Goal: Obtain resource: Download file/media

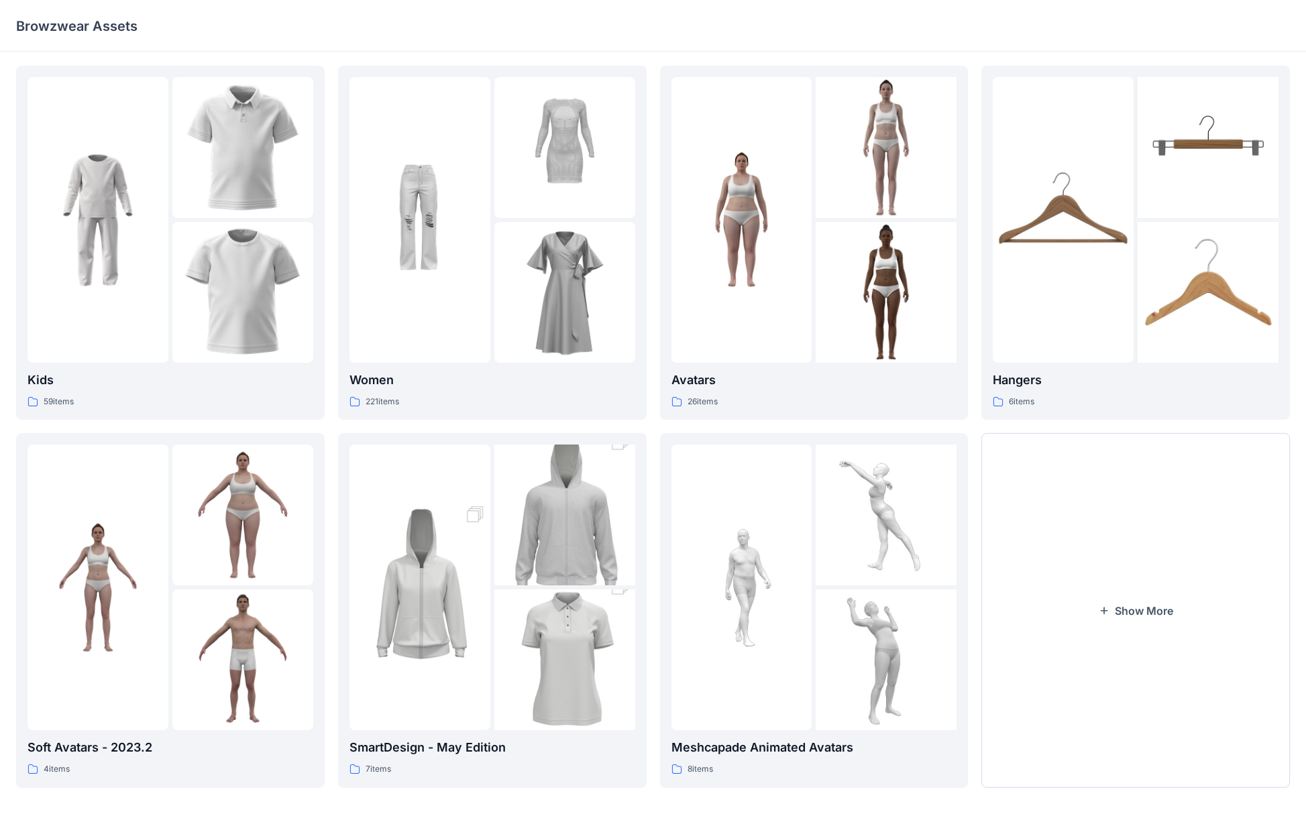
scroll to position [1, 0]
click at [670, 536] on button "Show More" at bounding box center [1135, 611] width 309 height 354
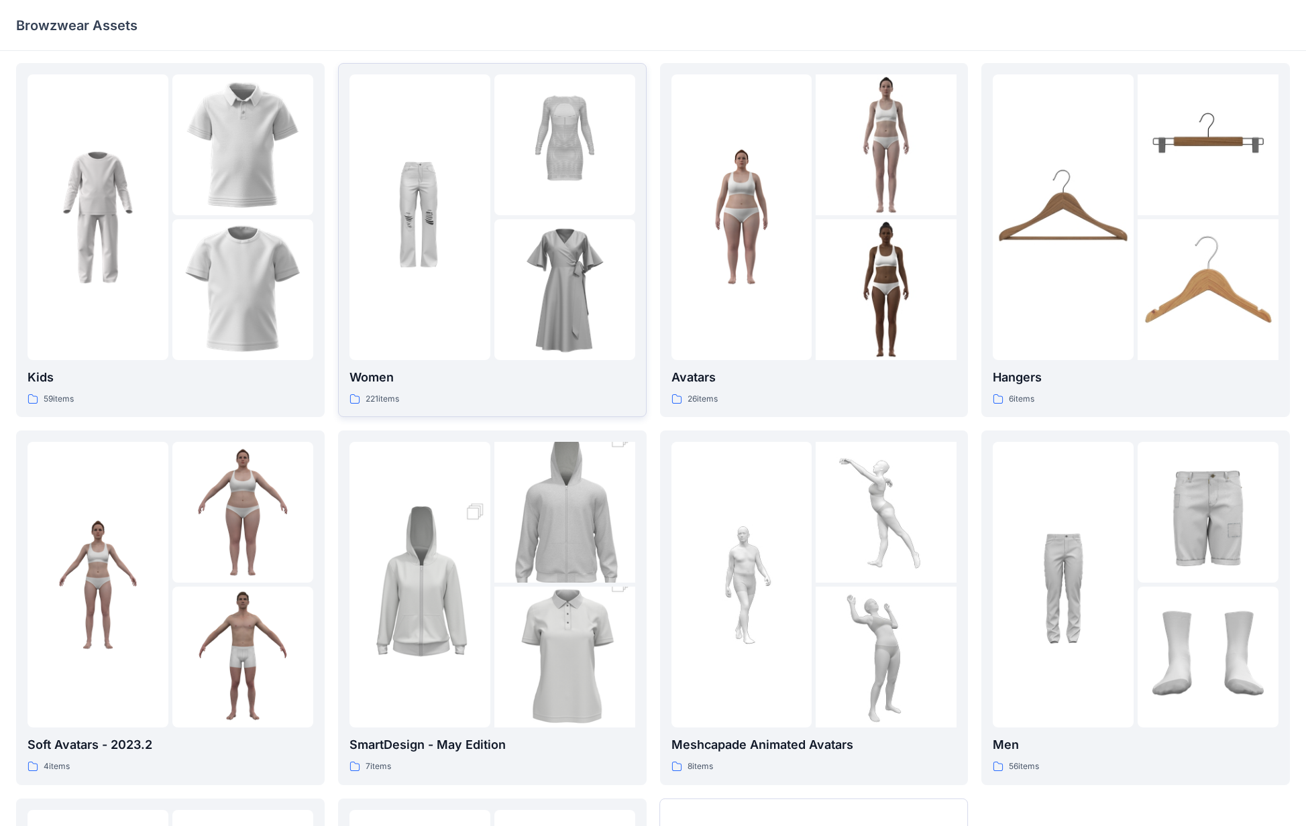
scroll to position [0, 0]
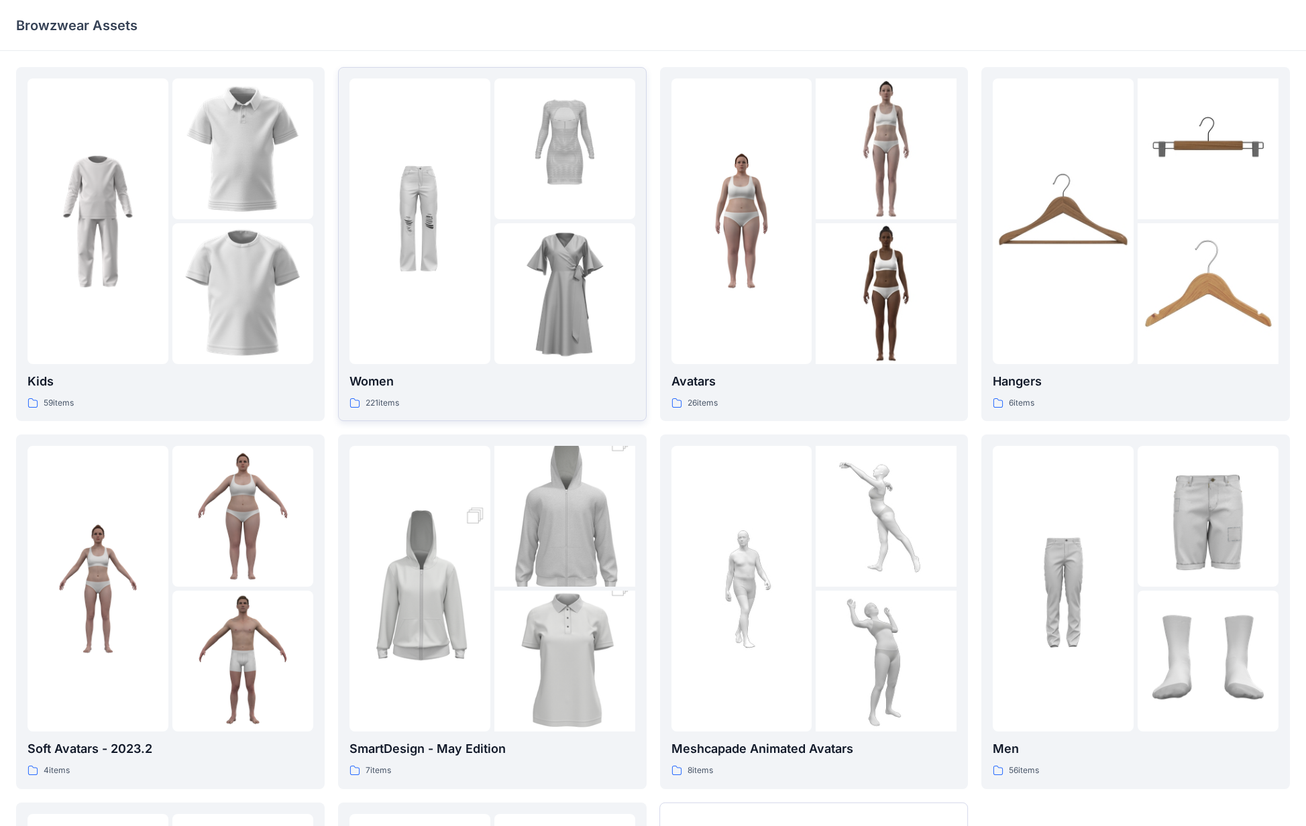
click at [380, 382] on p "Women" at bounding box center [493, 381] width 286 height 19
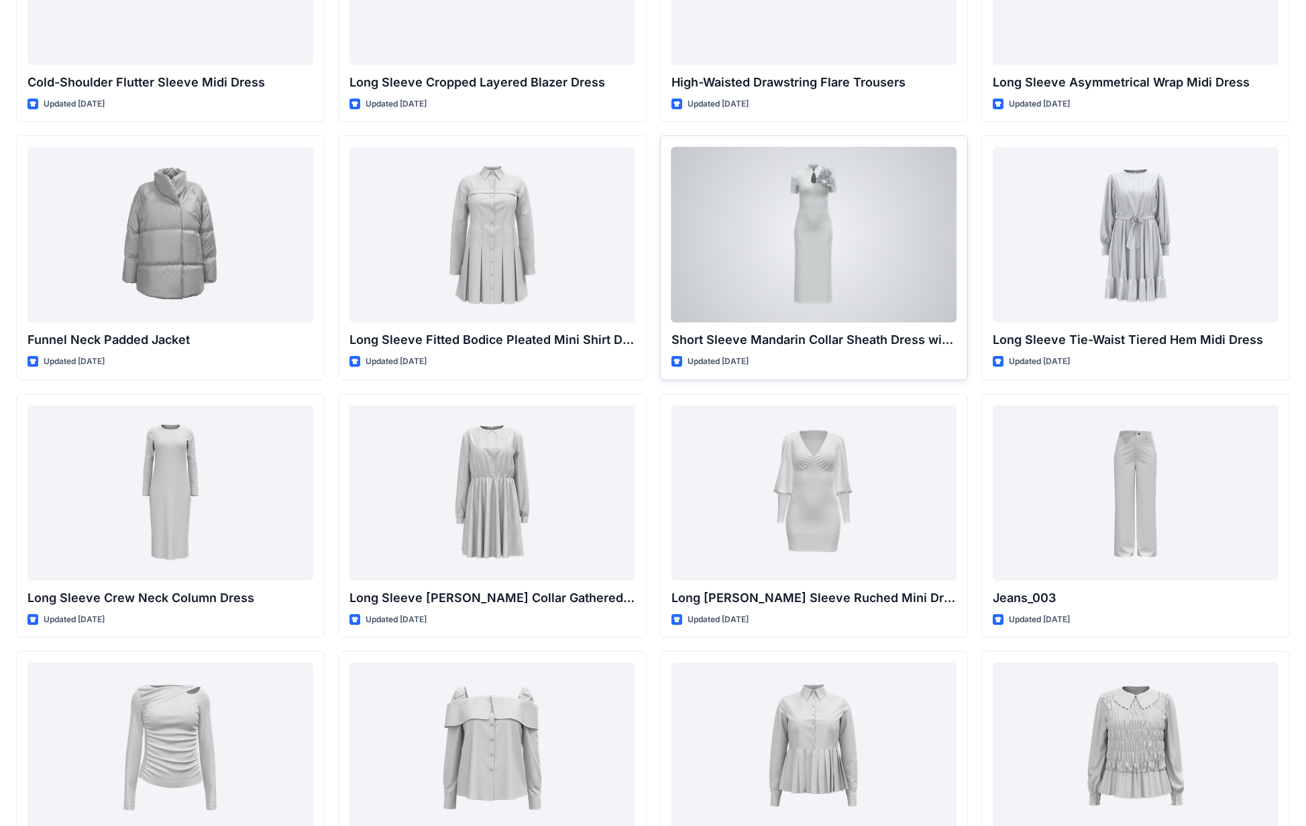
scroll to position [4337, 0]
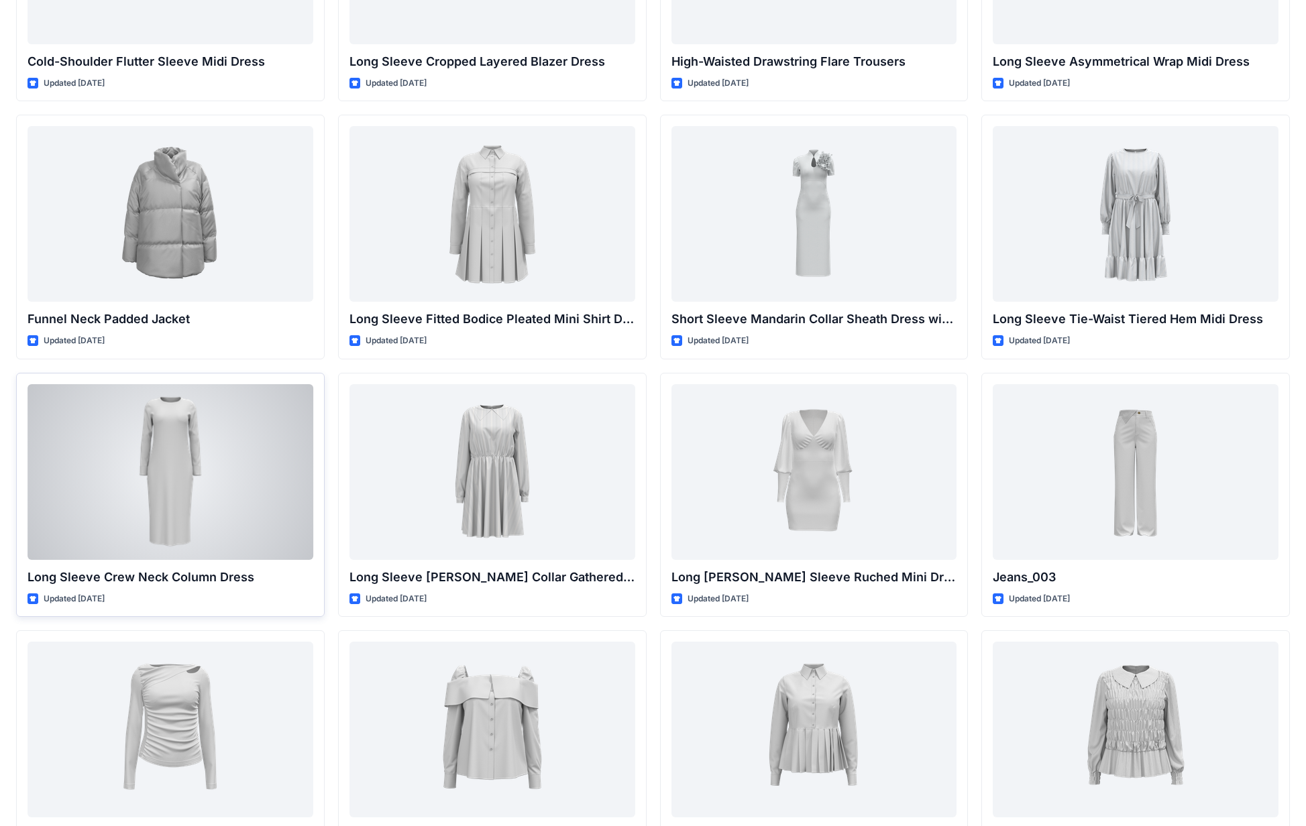
click at [141, 449] on div at bounding box center [171, 472] width 286 height 176
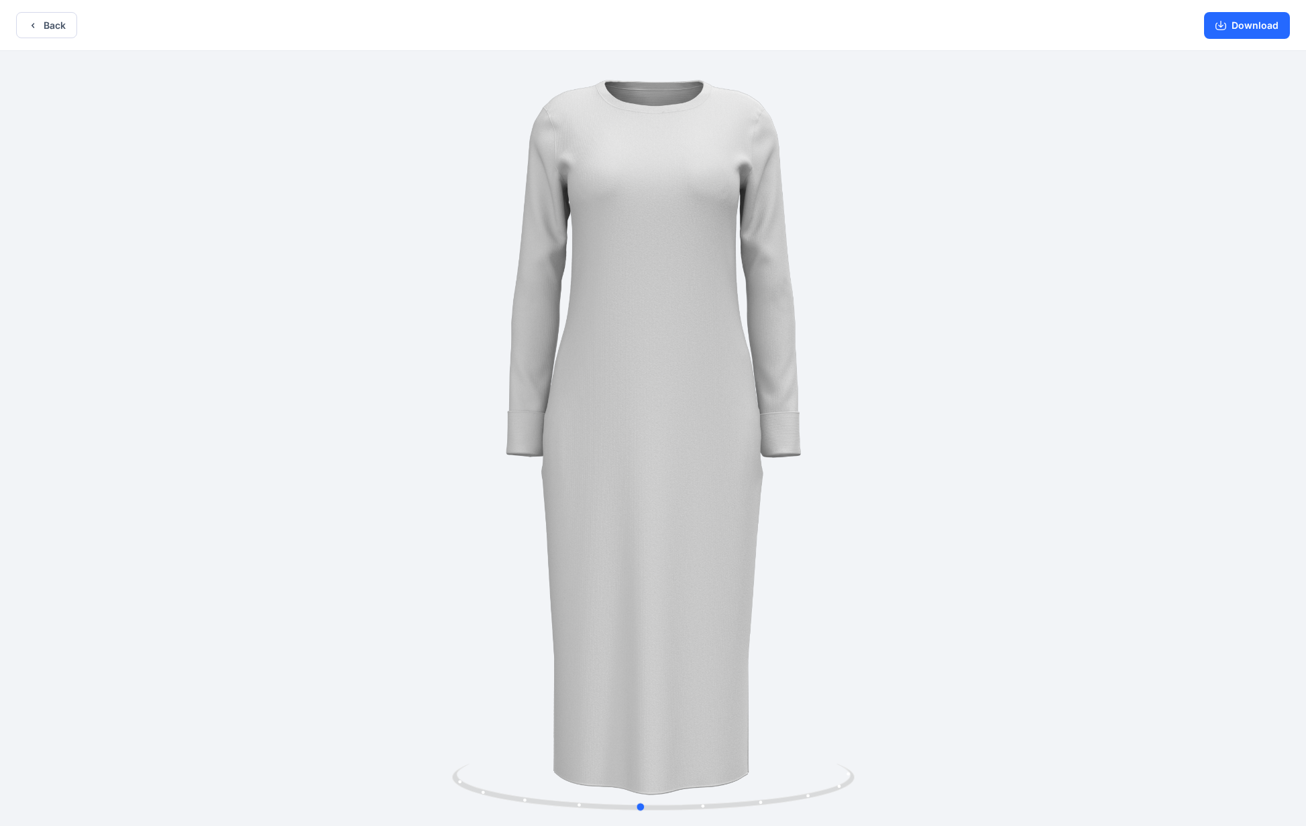
drag, startPoint x: 753, startPoint y: 447, endPoint x: 744, endPoint y: 507, distance: 61.1
click at [670, 507] on div at bounding box center [653, 440] width 1306 height 778
click at [52, 32] on button "Back" at bounding box center [46, 25] width 61 height 26
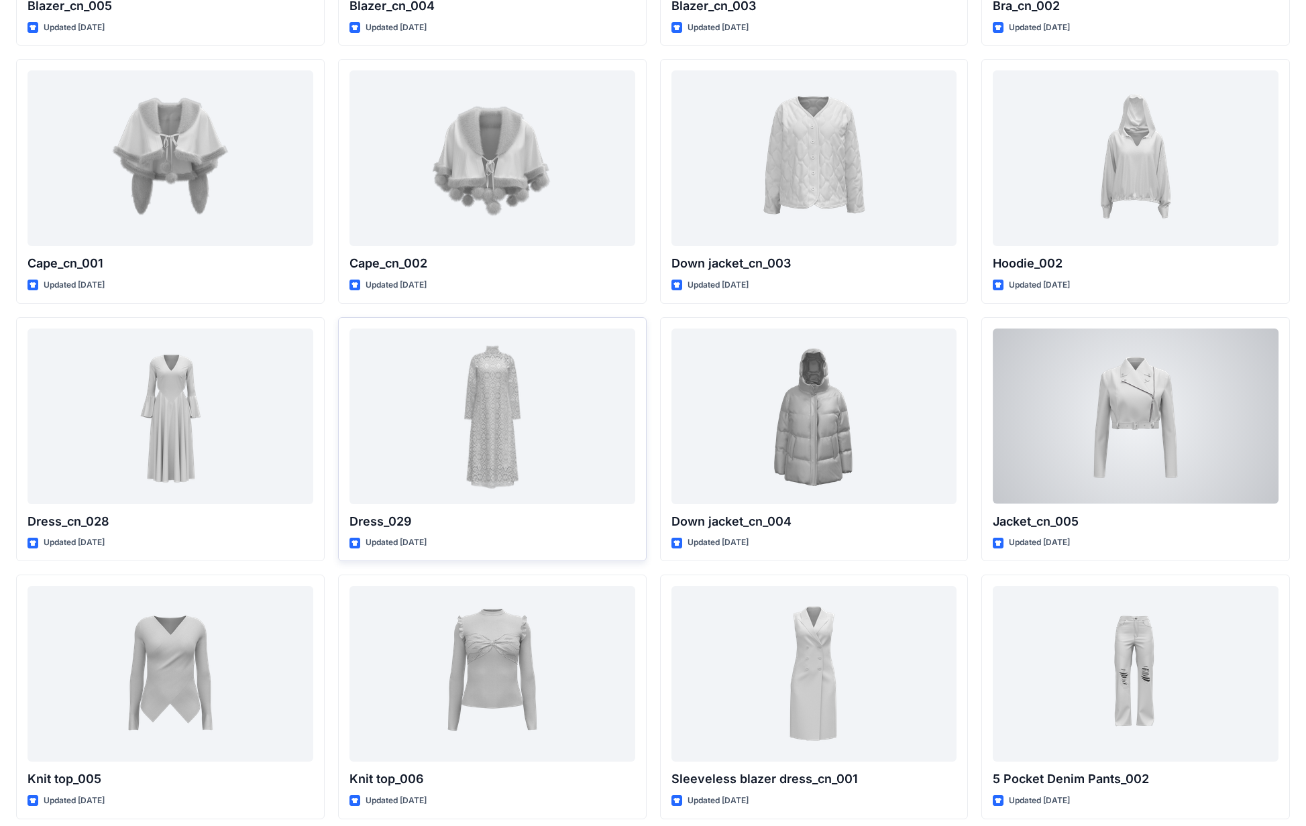
scroll to position [7030, 0]
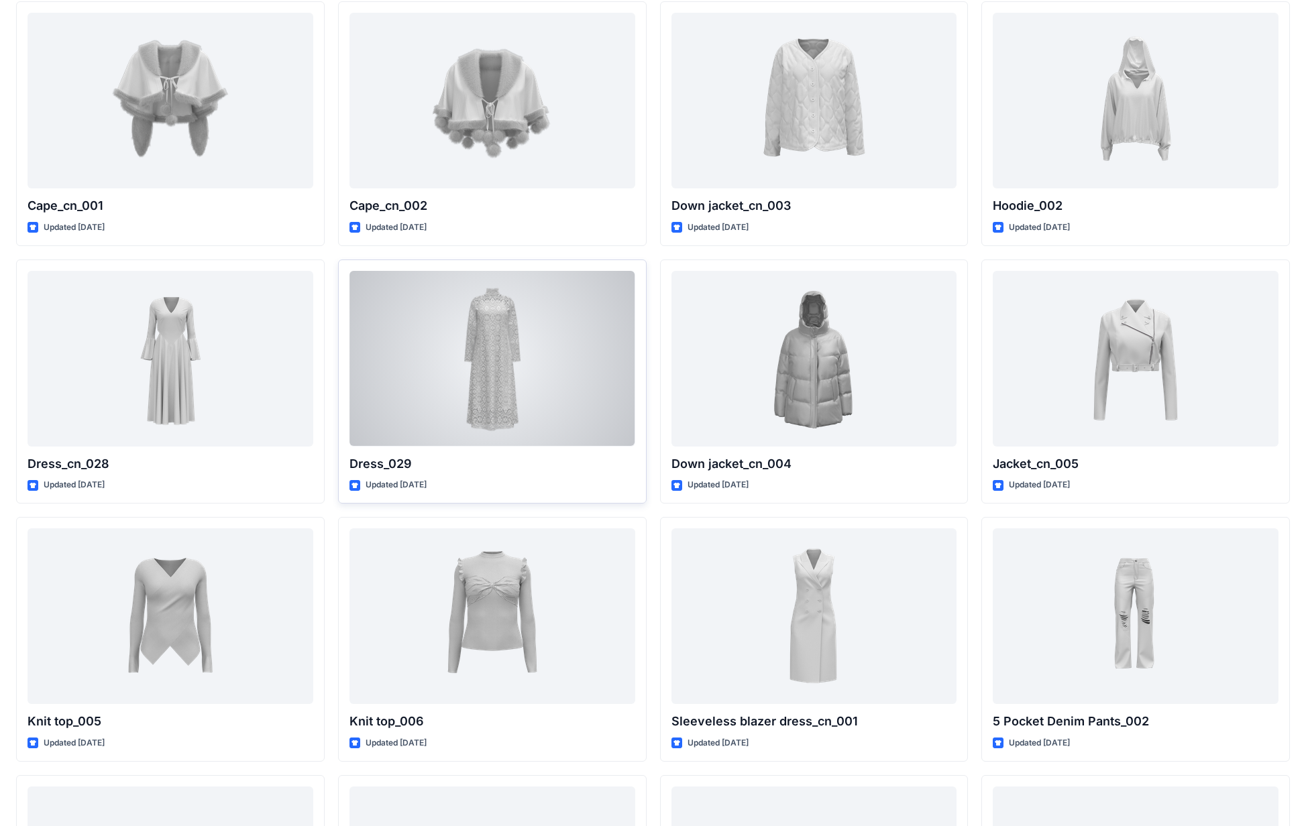
click at [517, 347] on div at bounding box center [493, 359] width 286 height 176
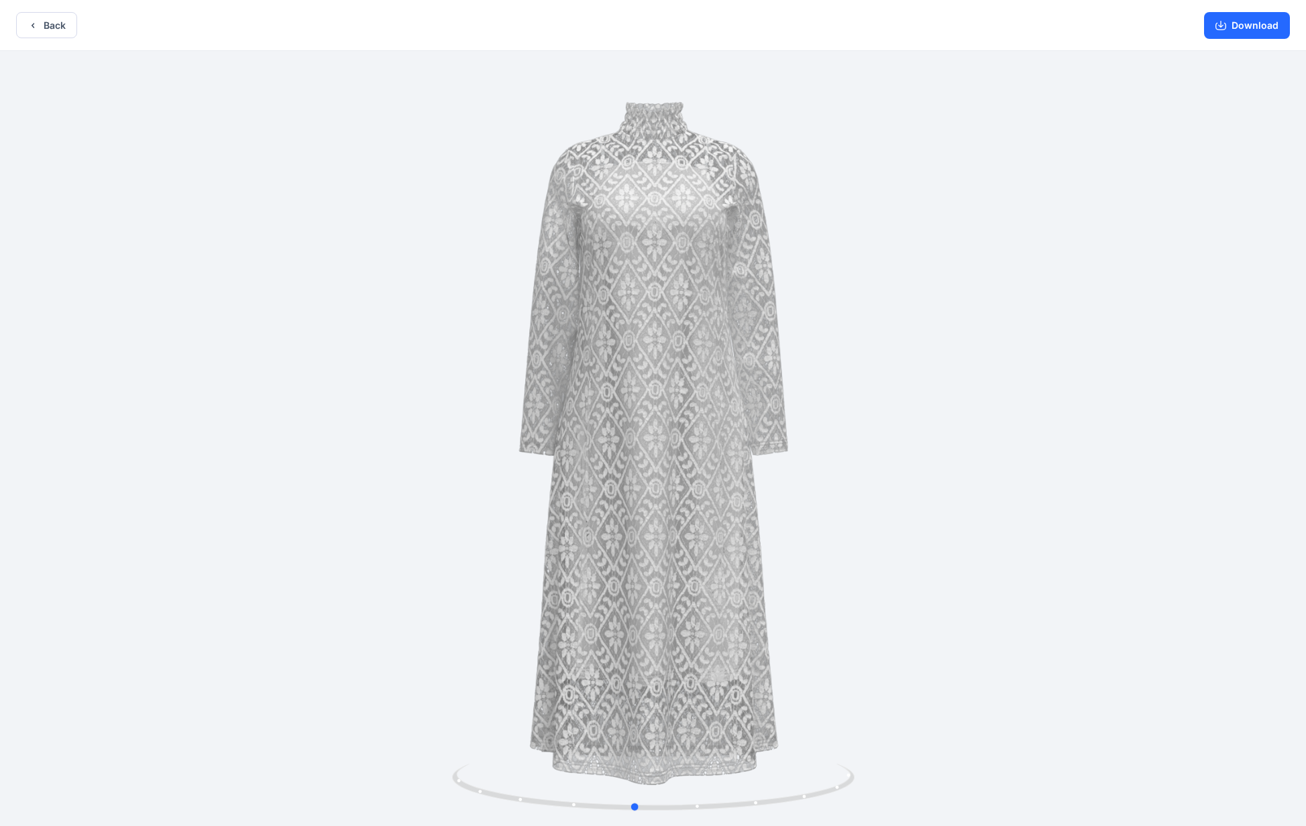
drag, startPoint x: 757, startPoint y: 356, endPoint x: 745, endPoint y: 376, distance: 23.5
click at [670, 376] on div at bounding box center [653, 440] width 1306 height 778
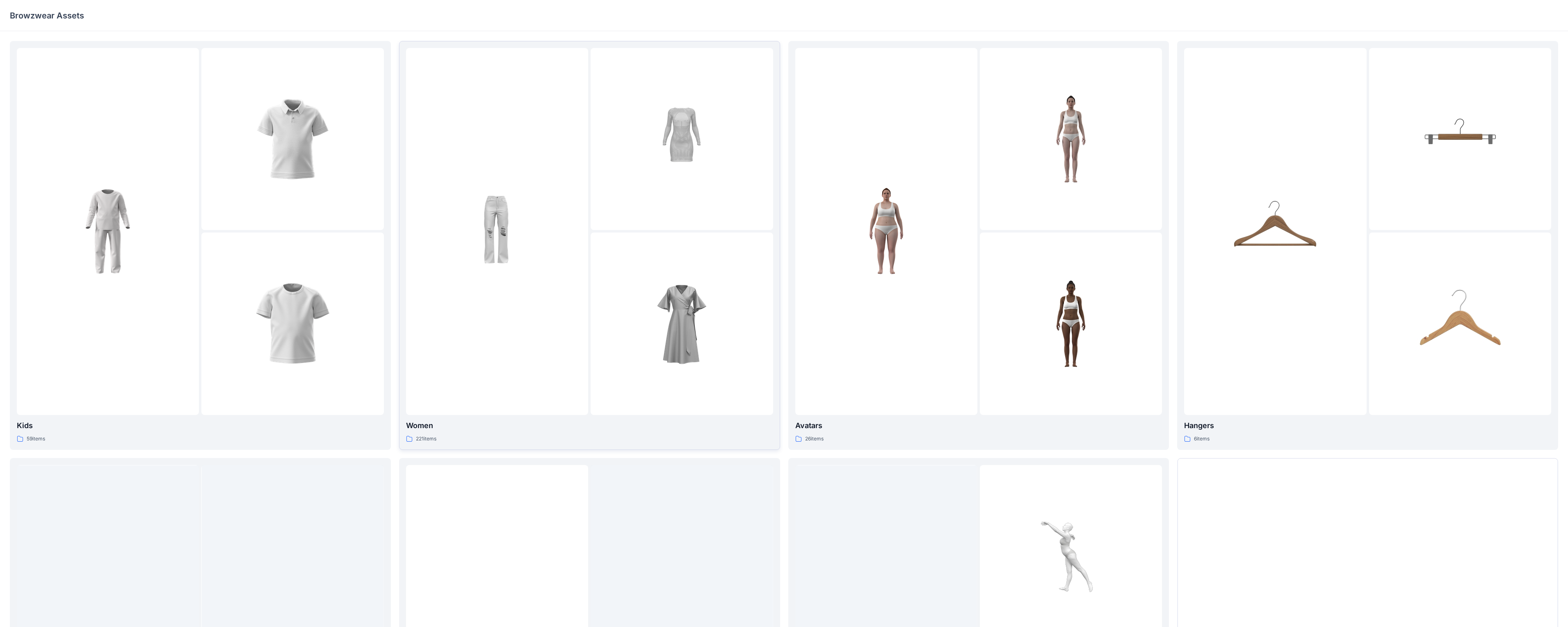
click at [410, 211] on div at bounding box center [682, 139] width 182 height 182
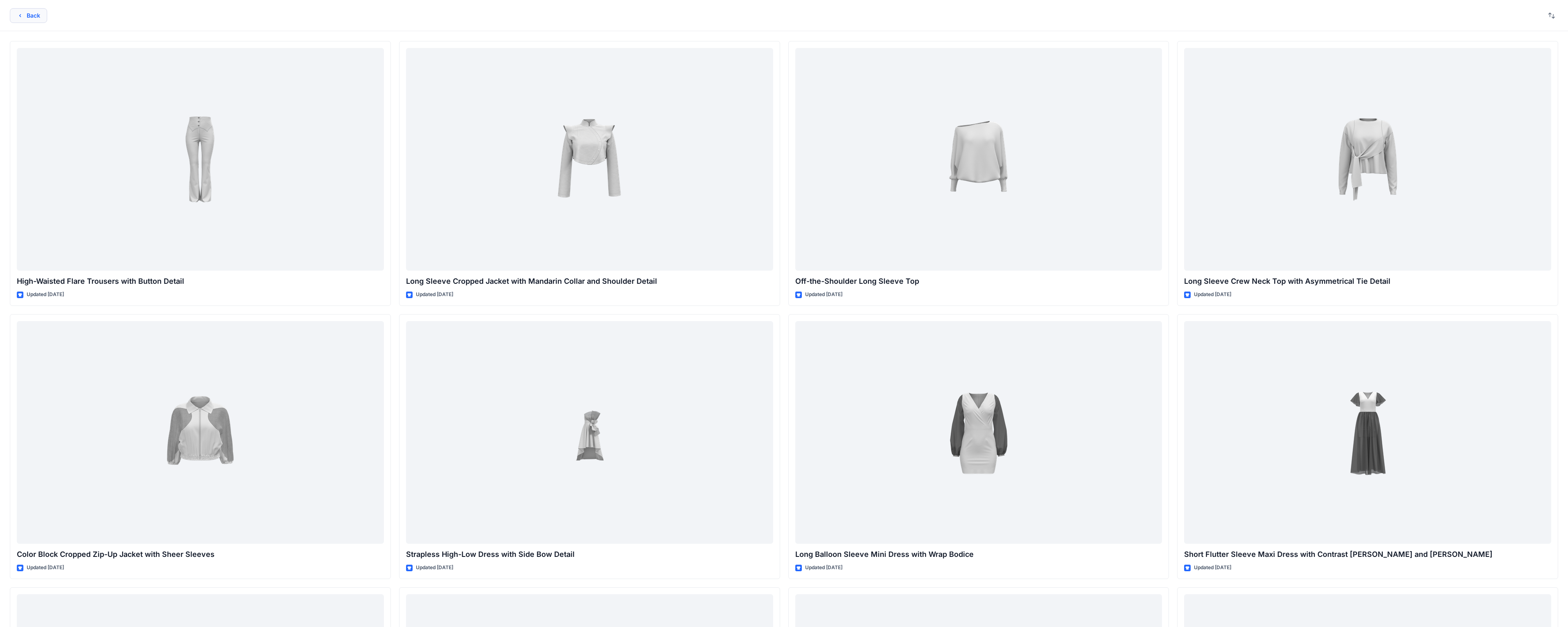
click at [27, 12] on button "Back" at bounding box center [28, 15] width 37 height 15
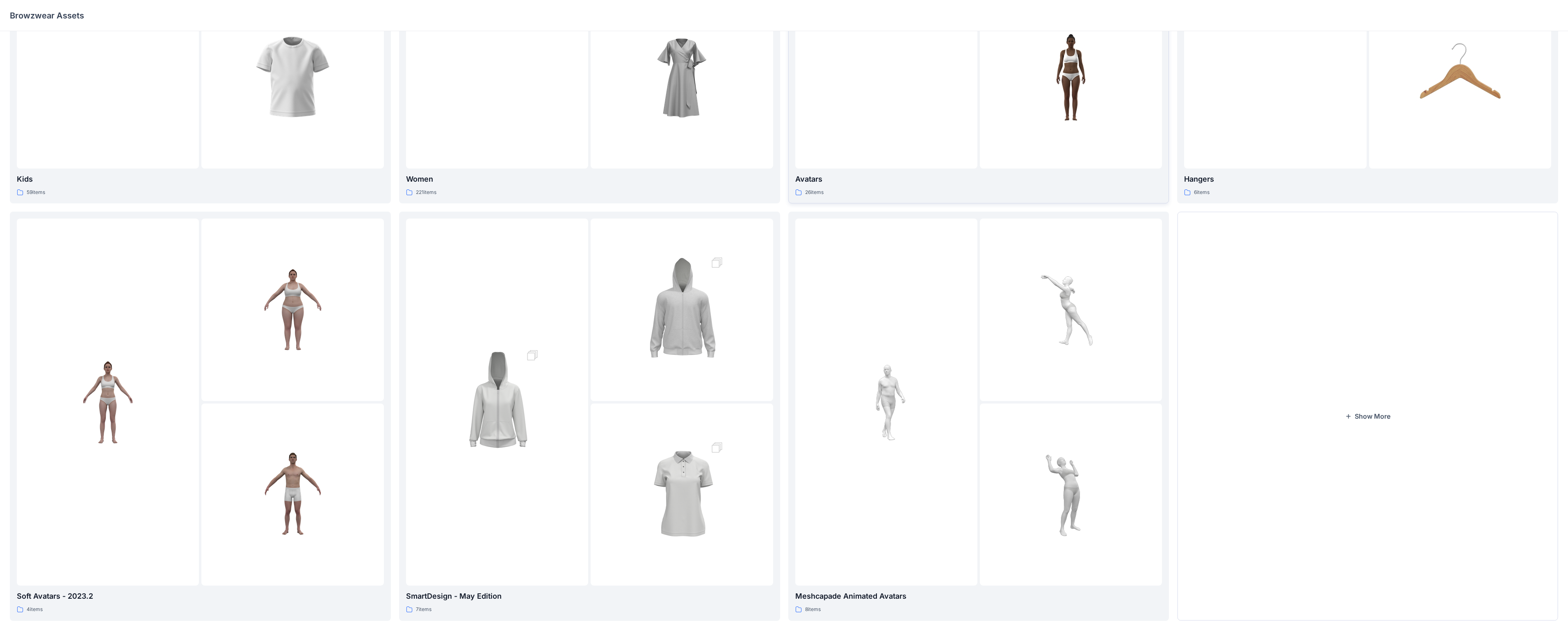
scroll to position [263, 0]
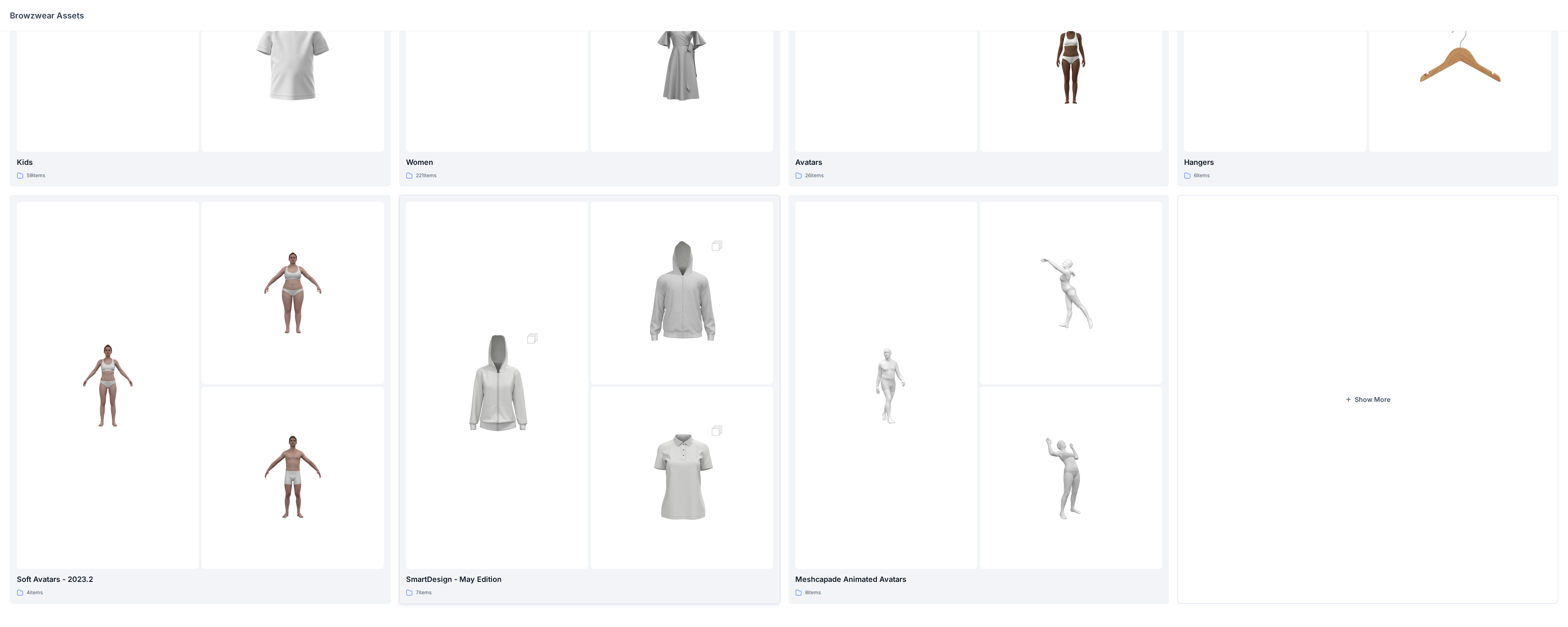
click at [410, 328] on p "SmartDesign - May Edition" at bounding box center [589, 579] width 367 height 12
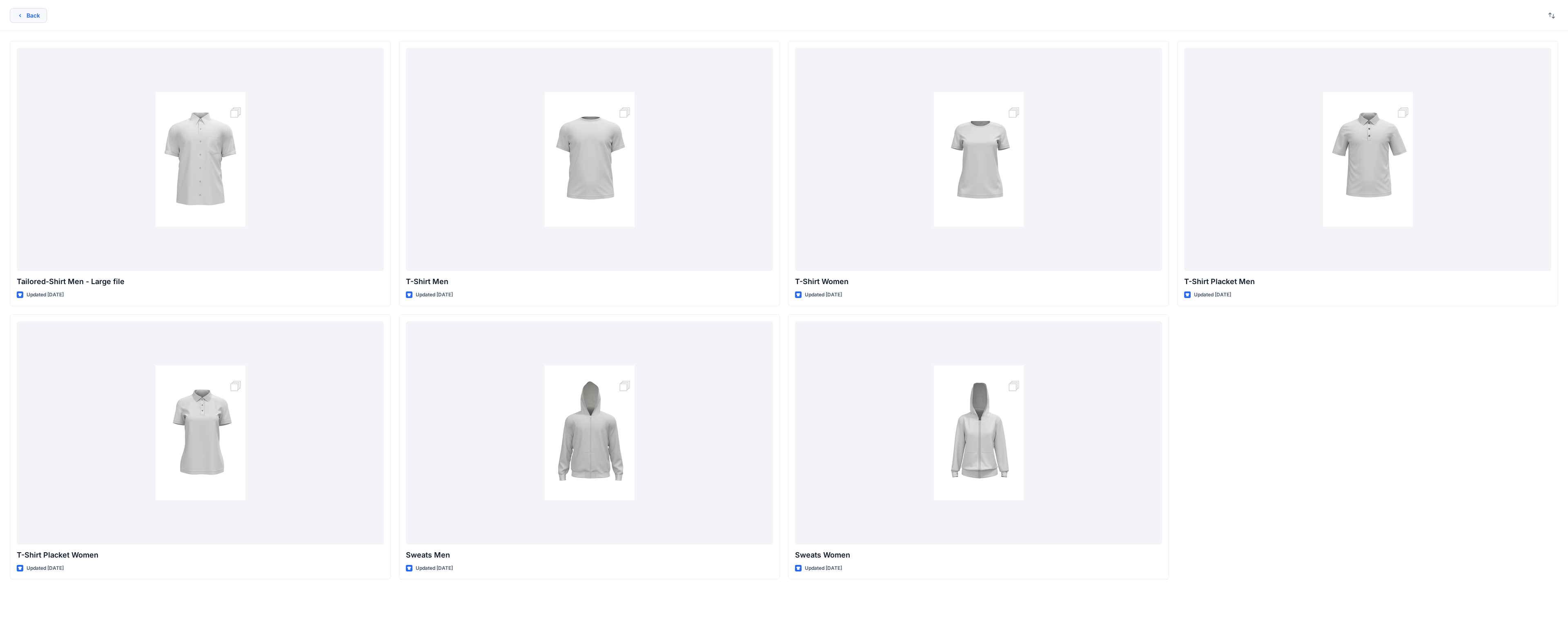
click at [21, 15] on icon "button" at bounding box center [20, 15] width 7 height 7
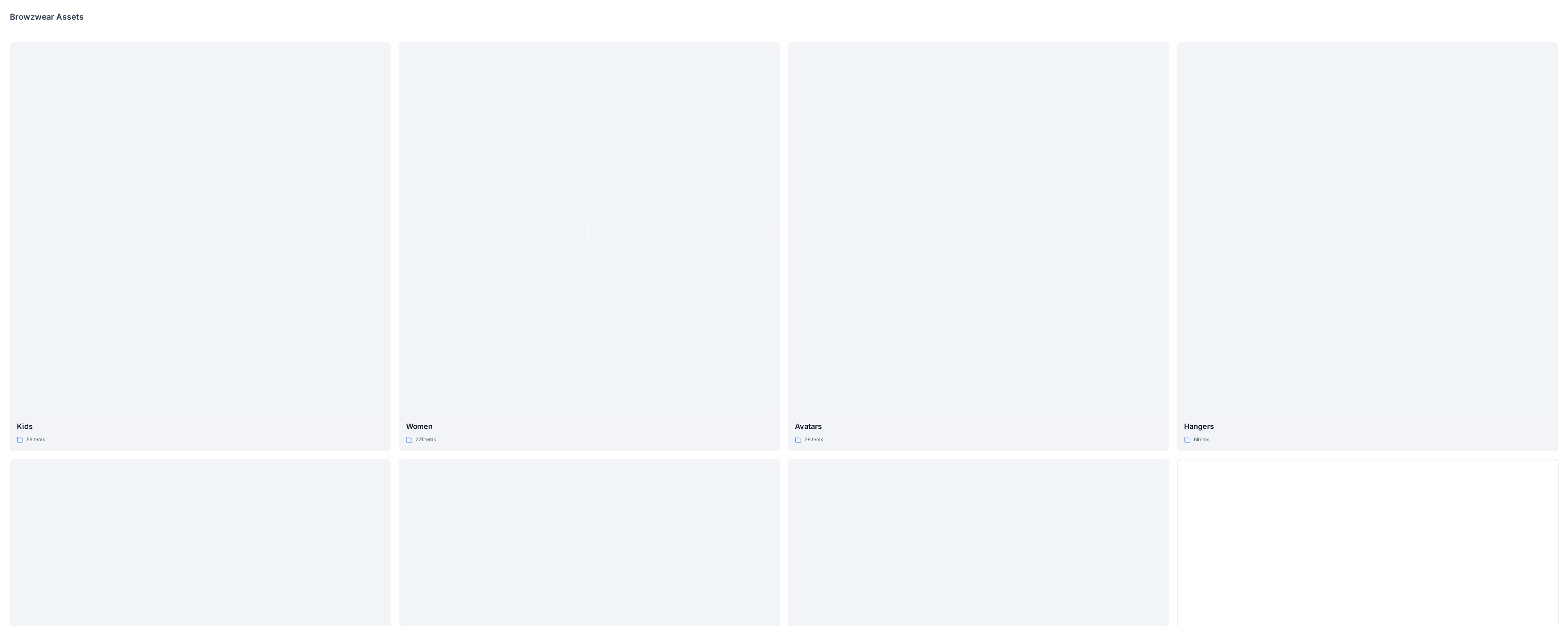
scroll to position [263, 0]
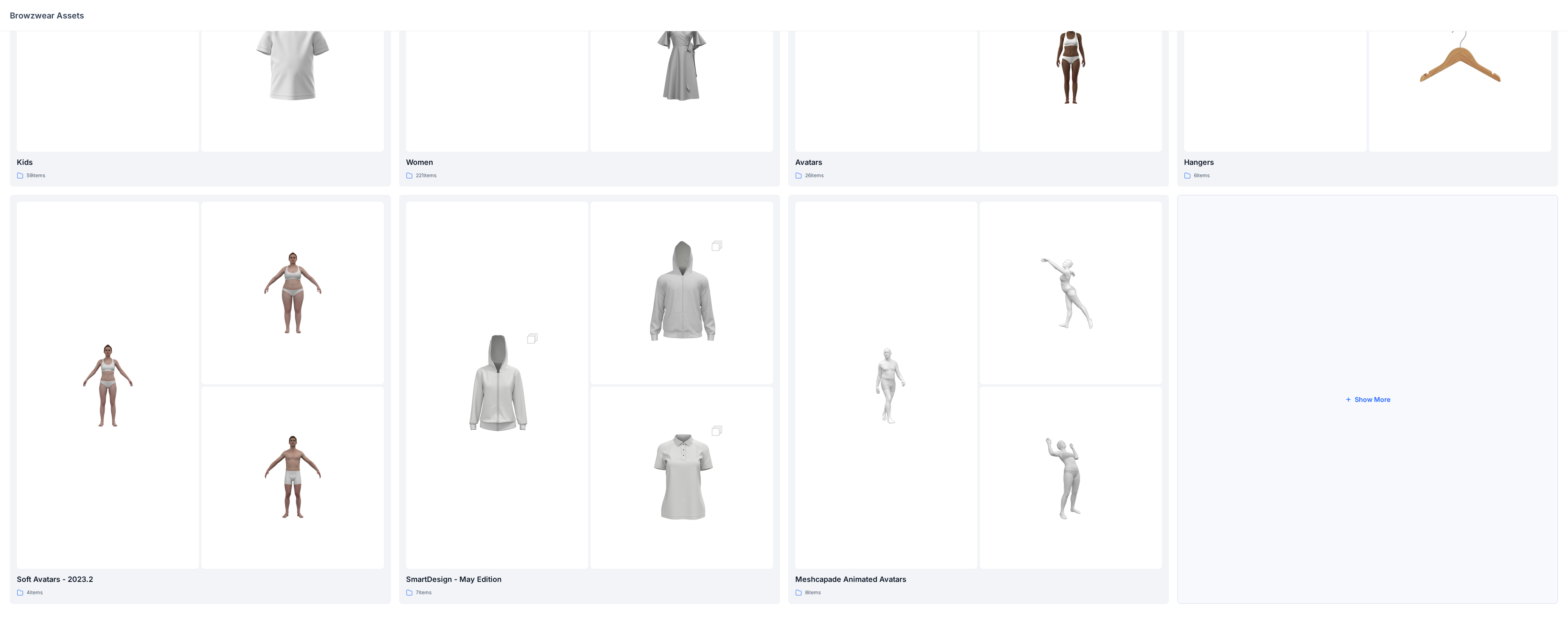
click at [410, 328] on button "Show More" at bounding box center [1367, 399] width 381 height 409
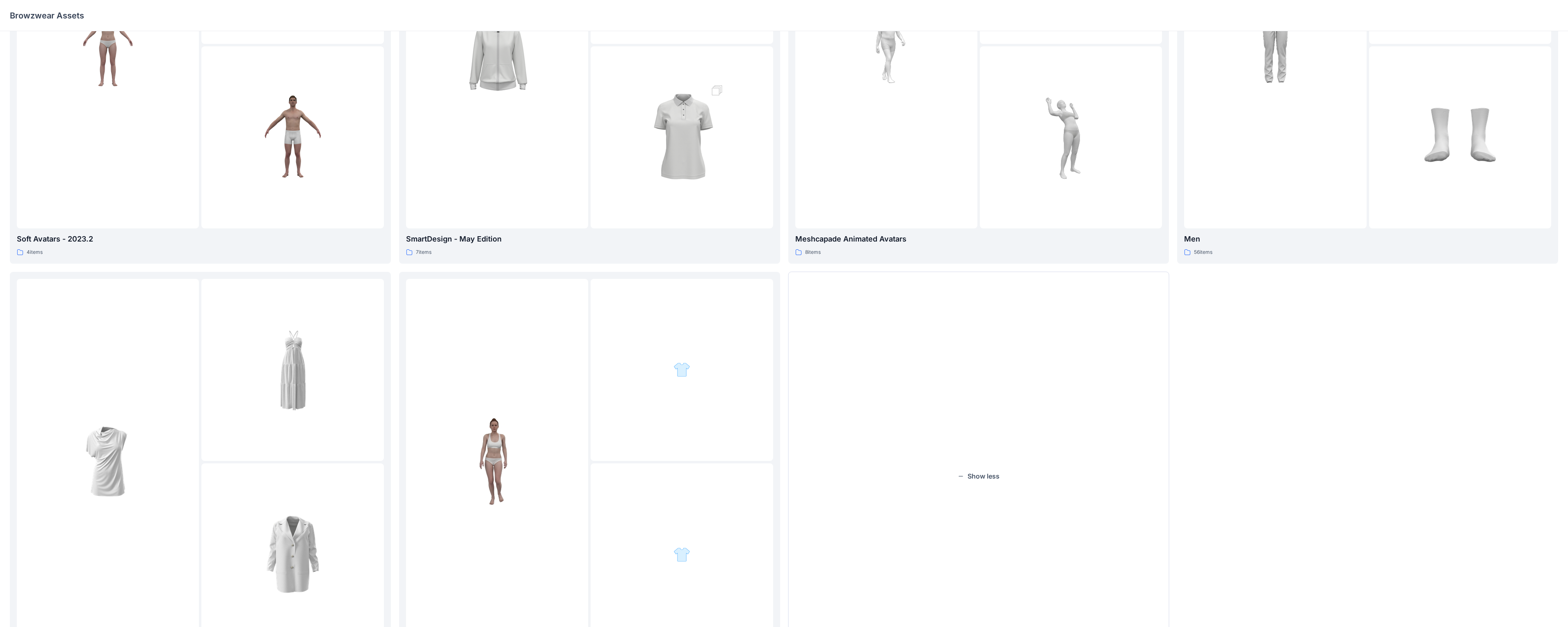
scroll to position [680, 0]
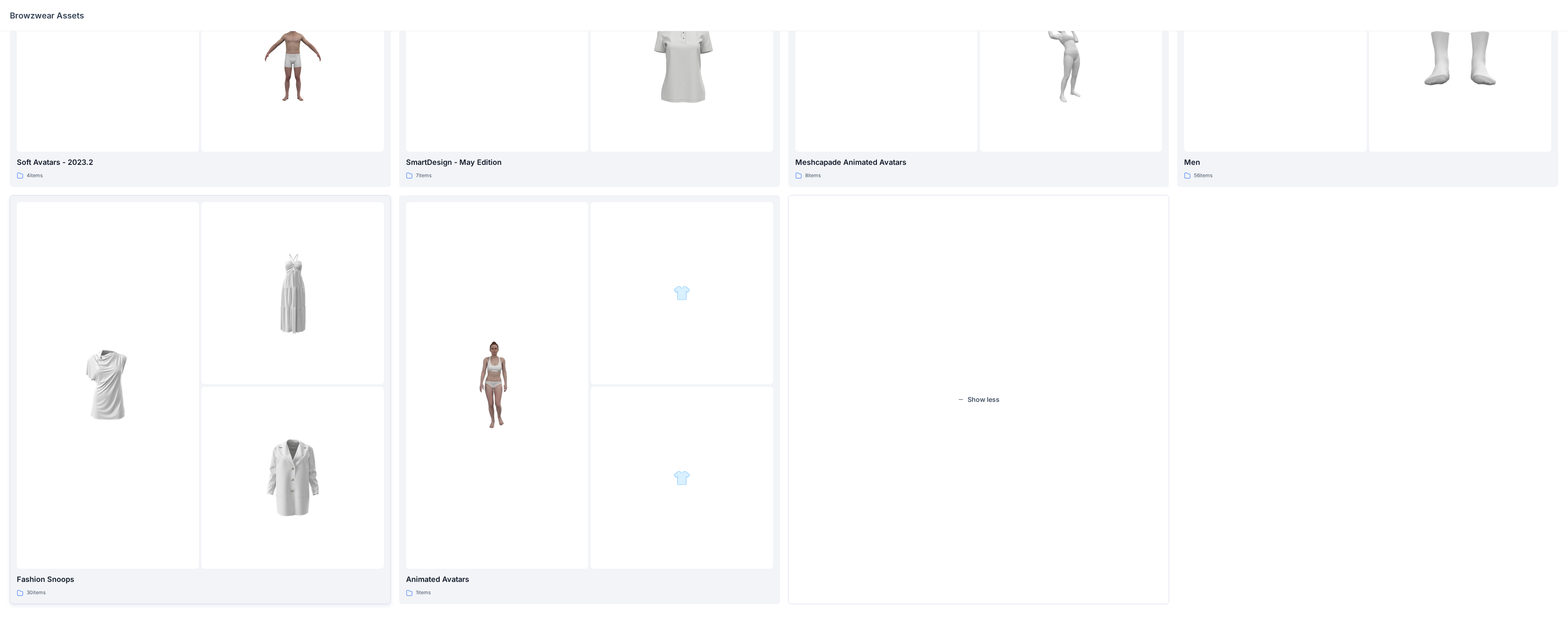
click at [23, 328] on p "Fashion Snoops" at bounding box center [201, 579] width 367 height 12
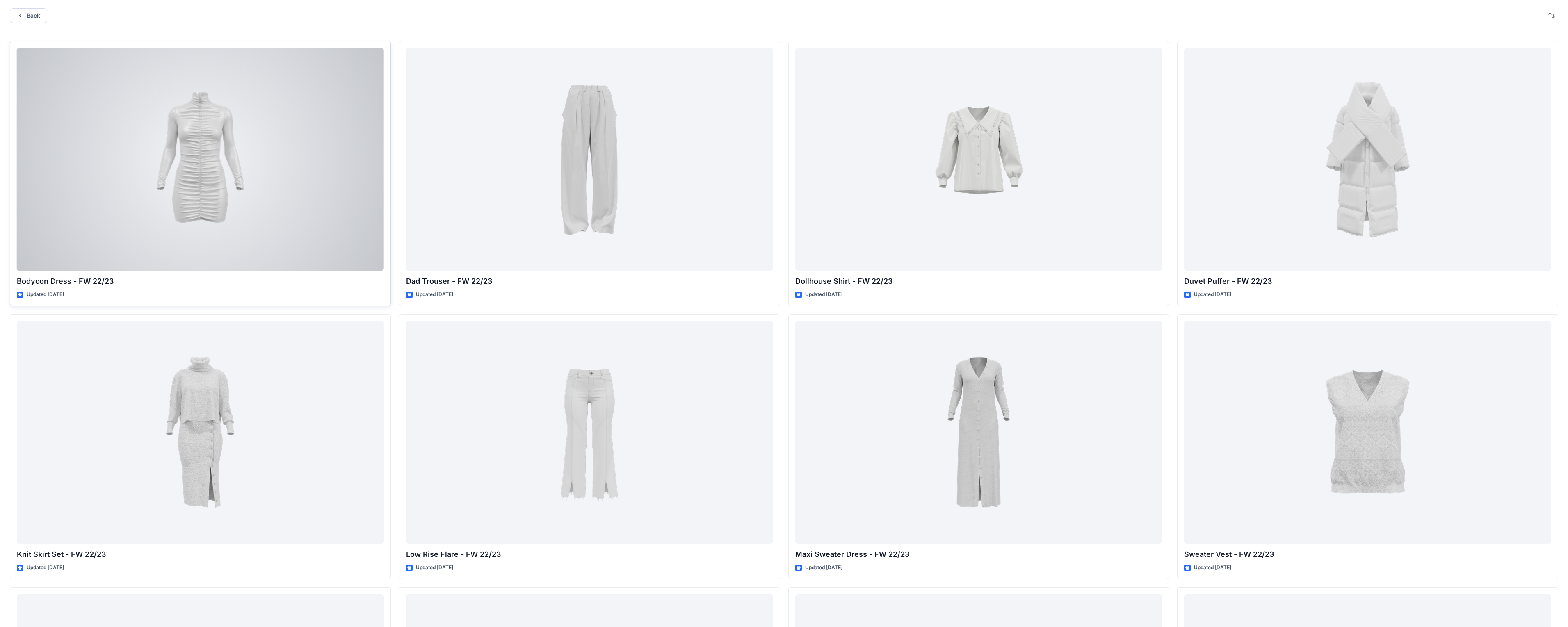
click at [225, 159] on div at bounding box center [201, 159] width 367 height 222
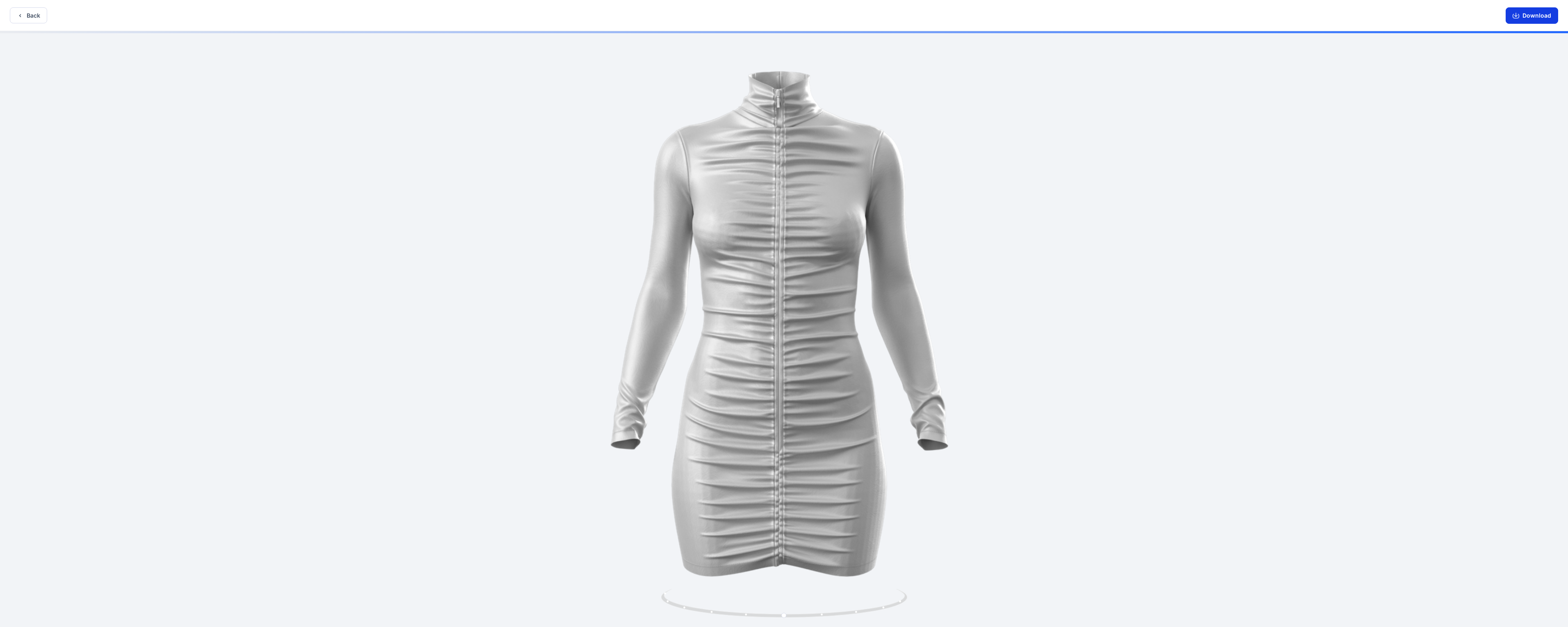
click at [410, 13] on button "Download" at bounding box center [1532, 15] width 53 height 16
click at [410, 21] on button "Download" at bounding box center [1532, 15] width 53 height 16
click at [23, 10] on button "Back" at bounding box center [28, 15] width 37 height 16
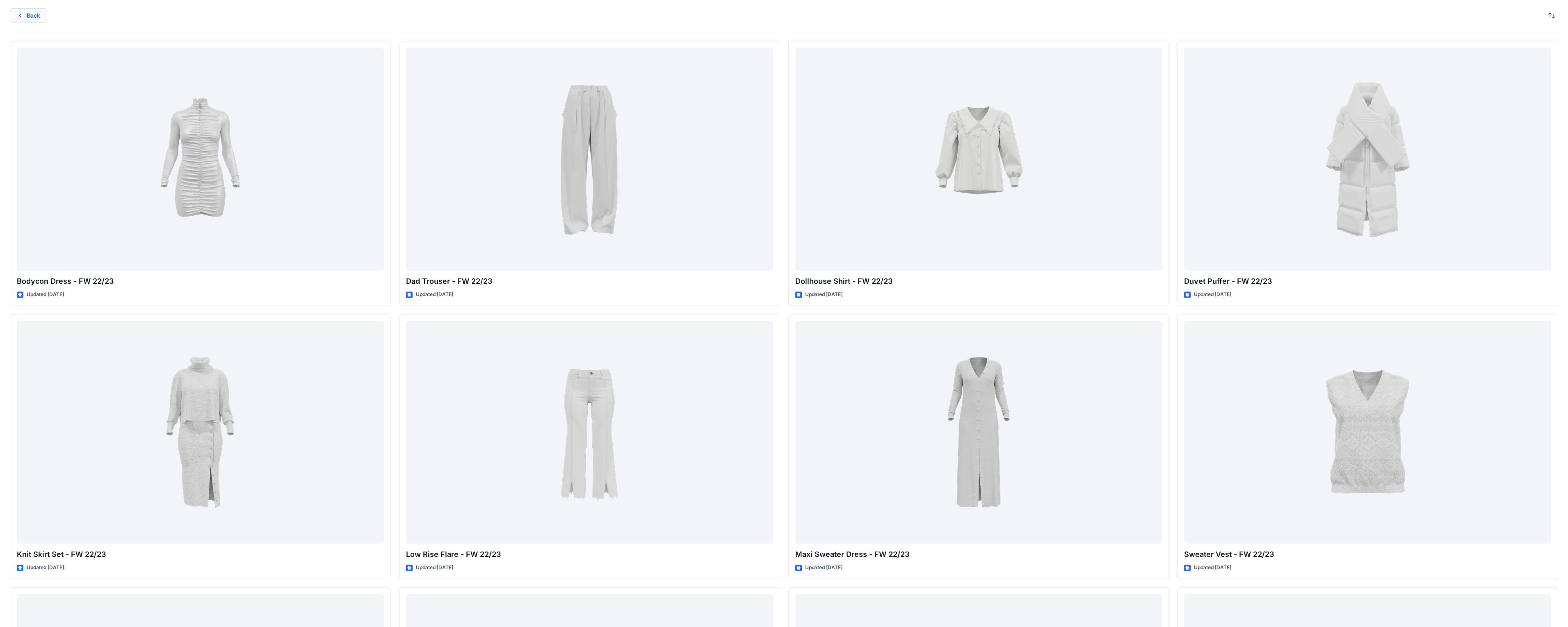
click at [28, 14] on button "Back" at bounding box center [28, 15] width 37 height 15
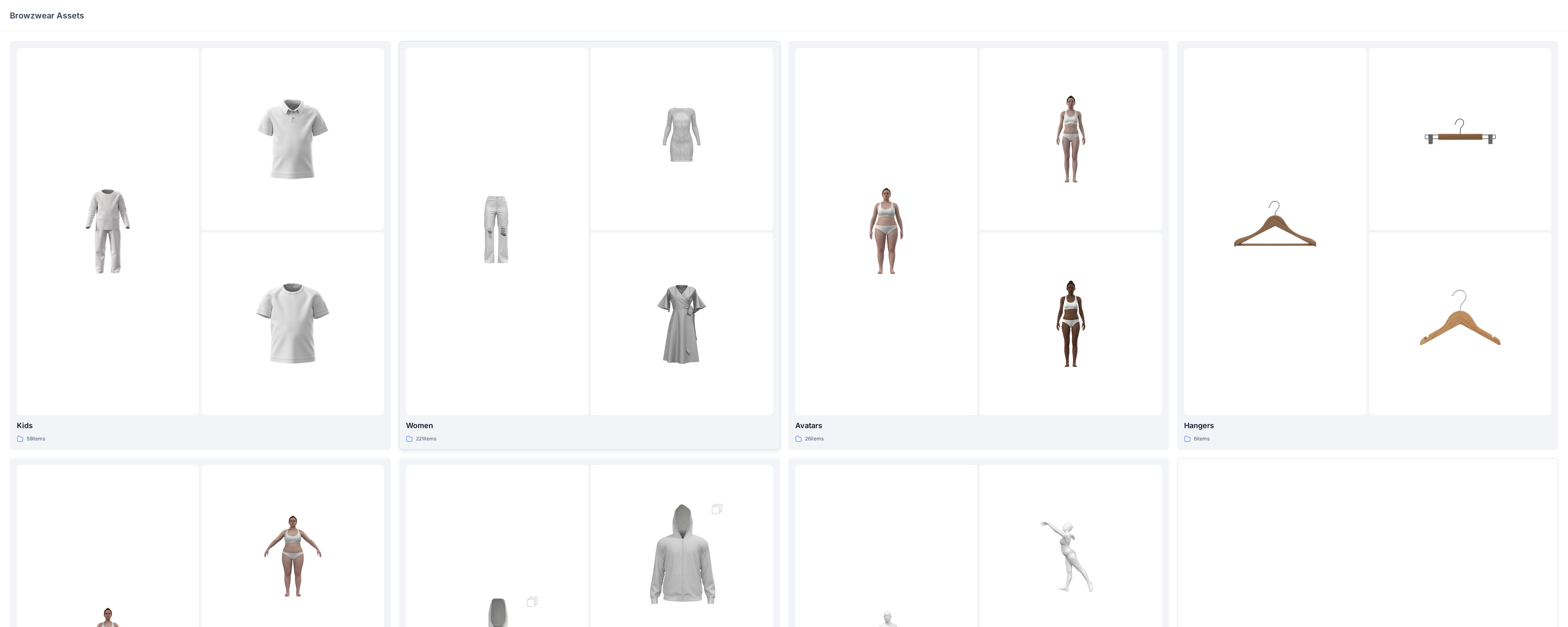
click at [410, 328] on div at bounding box center [497, 231] width 182 height 367
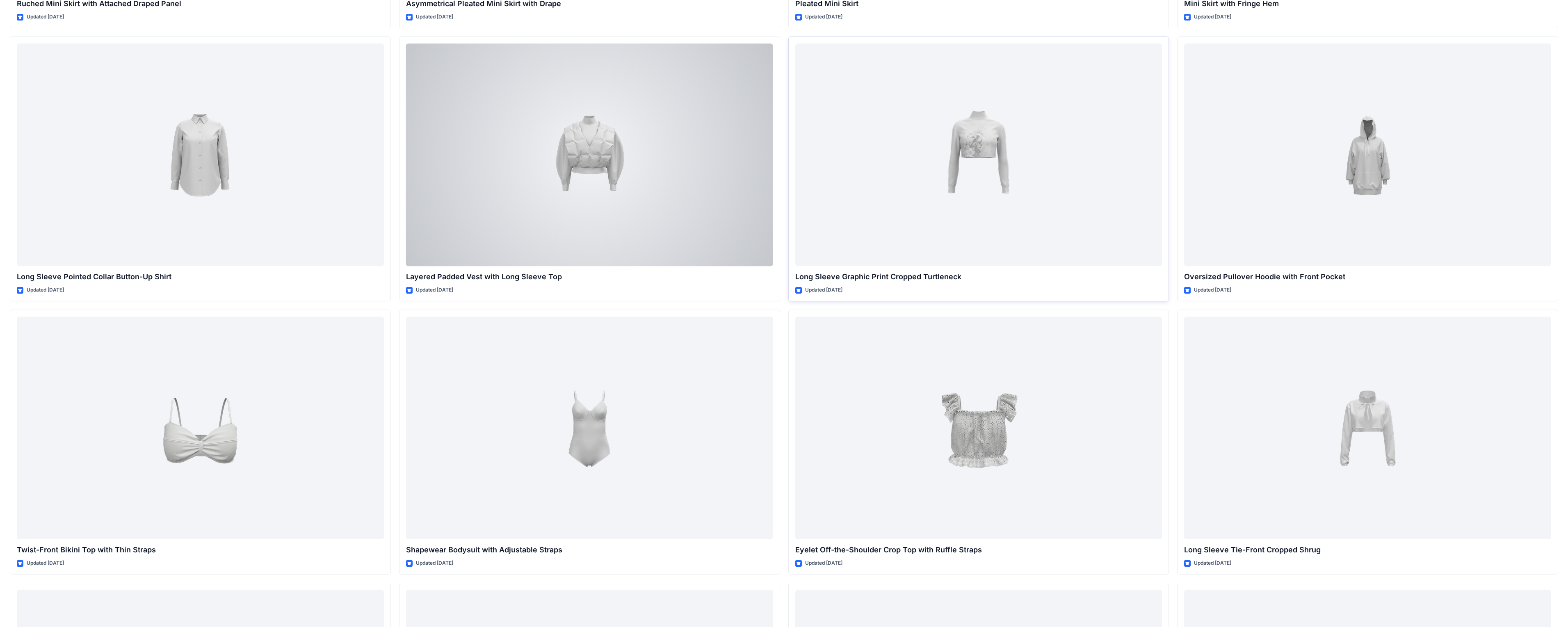
scroll to position [3566, 0]
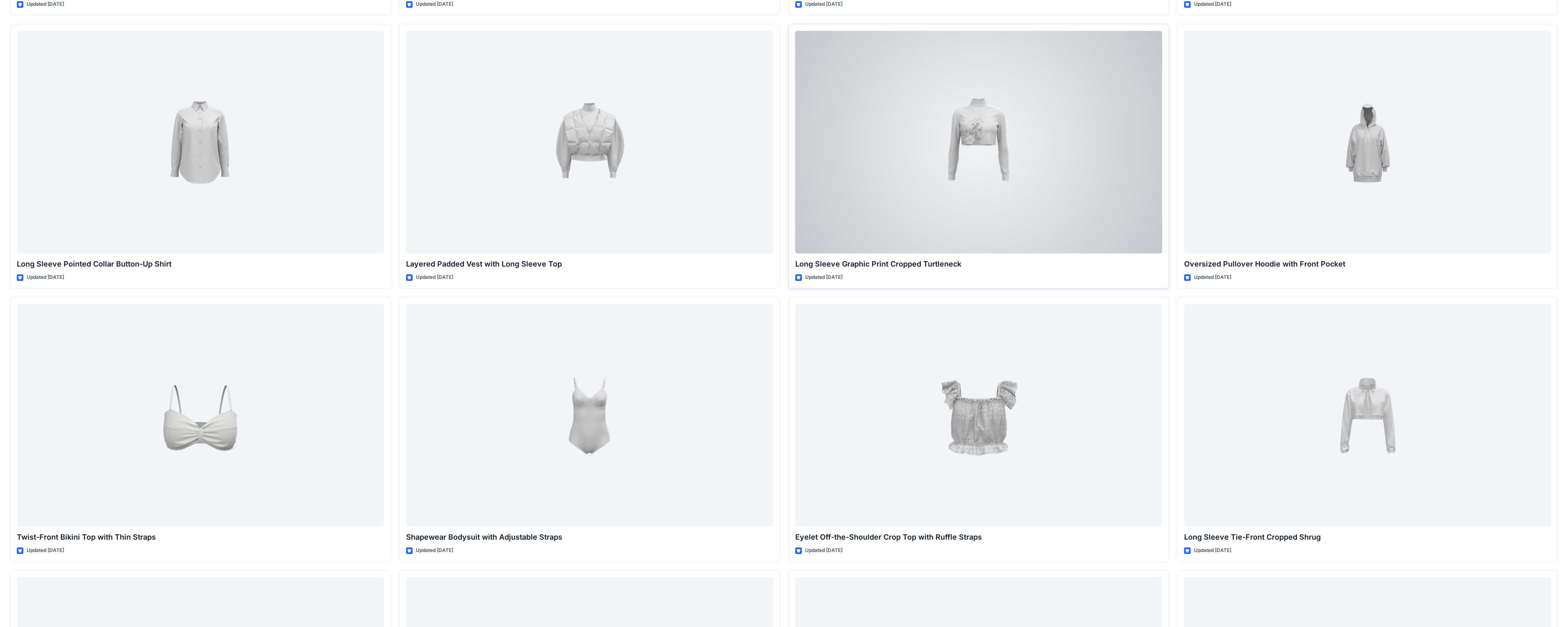
click at [410, 156] on div at bounding box center [979, 142] width 367 height 222
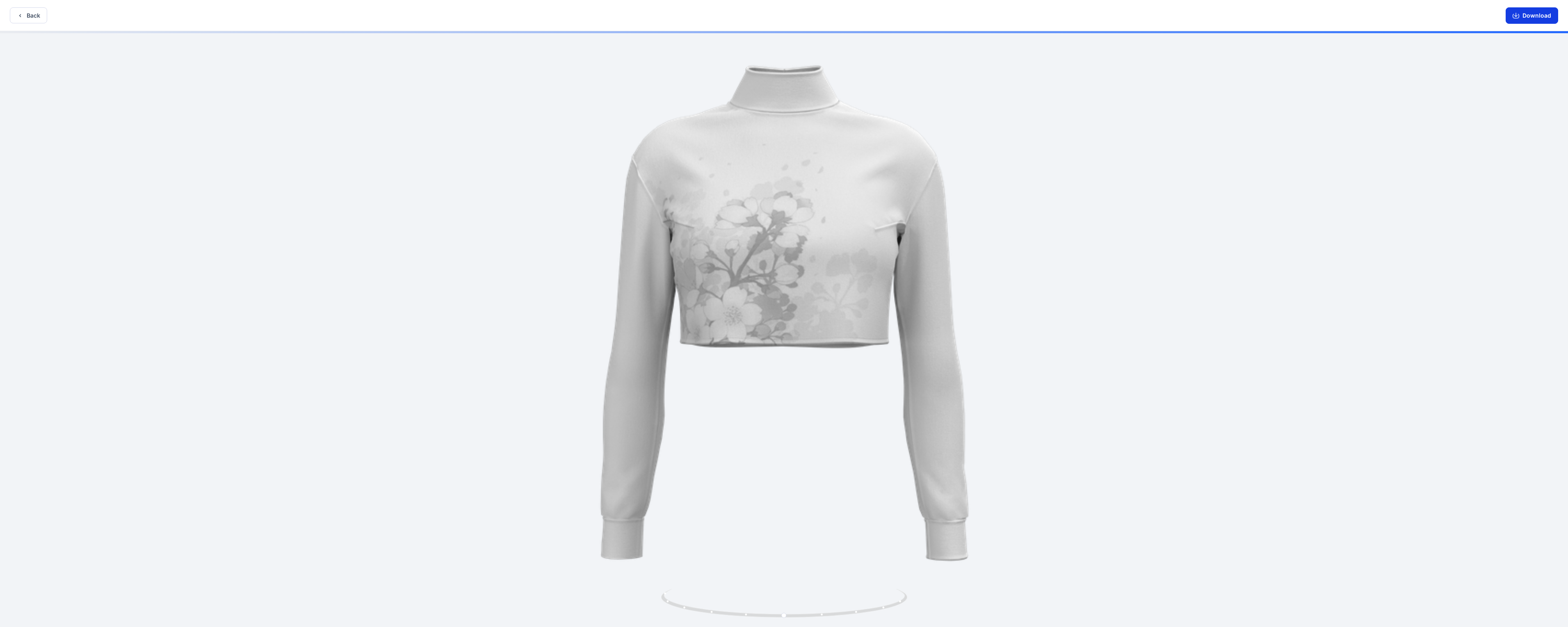
click at [410, 15] on button "Download" at bounding box center [1532, 15] width 53 height 16
